Goal: Find specific page/section: Find specific page/section

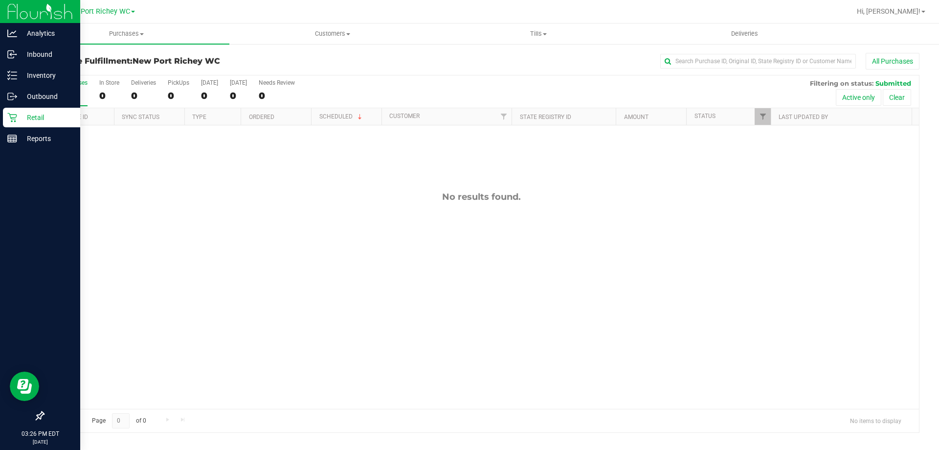
click at [13, 119] on icon at bounding box center [12, 118] width 10 height 10
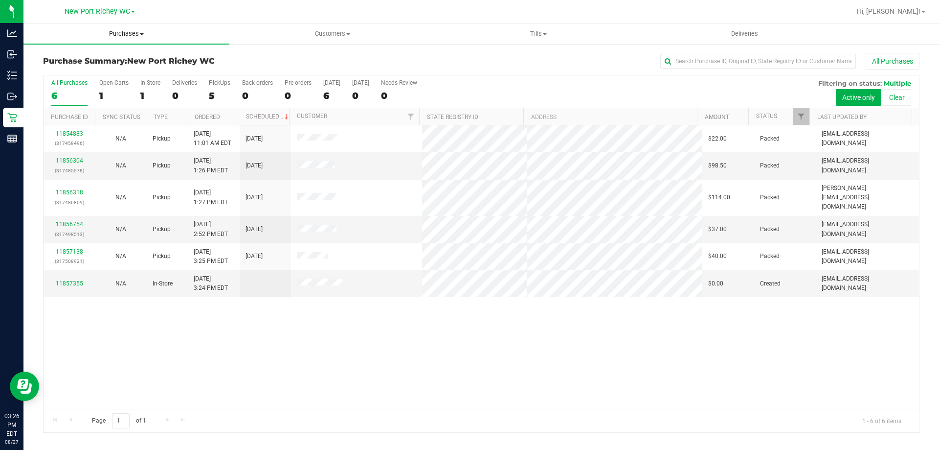
click at [131, 31] on span "Purchases" at bounding box center [126, 33] width 206 height 9
click at [119, 67] on li "Fulfillment" at bounding box center [126, 71] width 206 height 12
